Goal: Navigation & Orientation: Find specific page/section

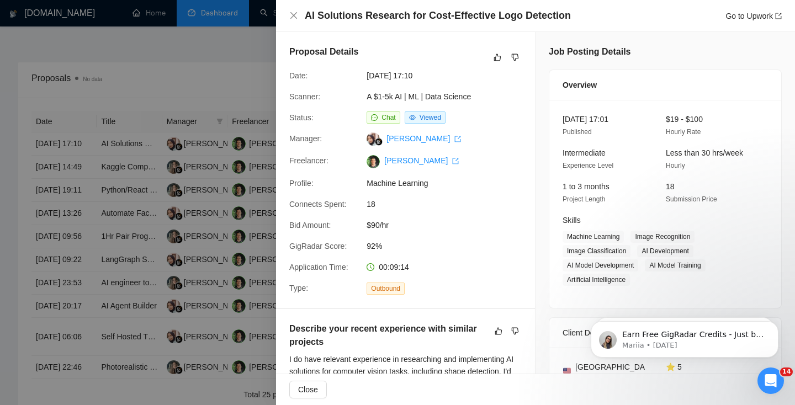
scroll to position [267, 0]
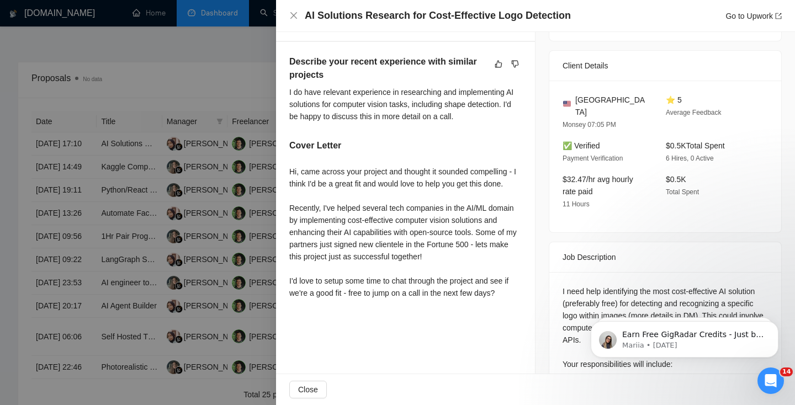
click at [232, 80] on div at bounding box center [397, 202] width 795 height 405
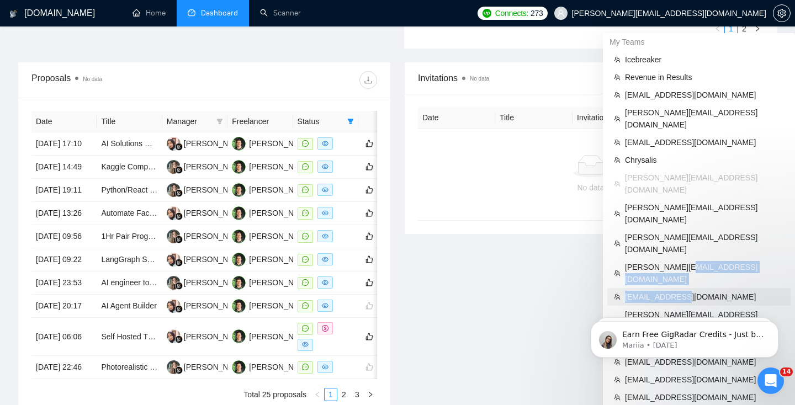
drag, startPoint x: 685, startPoint y: 216, endPoint x: 681, endPoint y: 235, distance: 19.3
click at [681, 235] on ul "Icebreaker Revenue in Results [EMAIL_ADDRESS][DOMAIN_NAME] [PERSON_NAME][EMAIL_…" at bounding box center [698, 228] width 183 height 355
click at [681, 291] on span "[EMAIL_ADDRESS][DOMAIN_NAME]" at bounding box center [704, 297] width 159 height 12
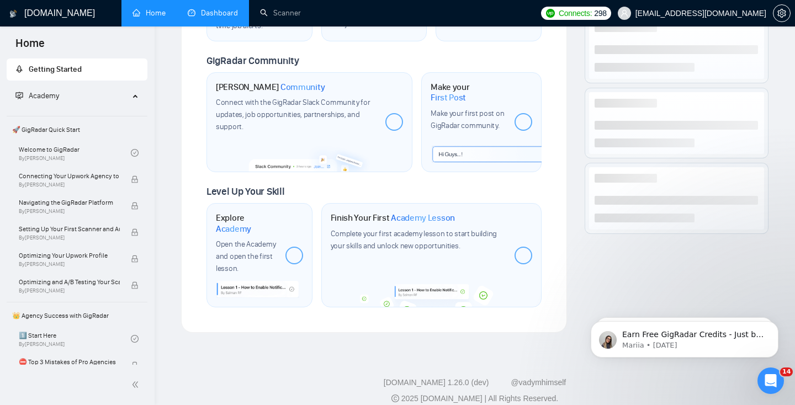
click at [211, 17] on link "Dashboard" at bounding box center [213, 12] width 50 height 9
